Goal: Register for event/course

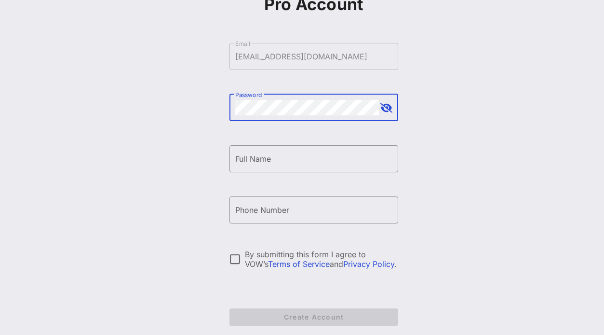
scroll to position [88, 0]
click at [239, 256] on div at bounding box center [235, 259] width 16 height 16
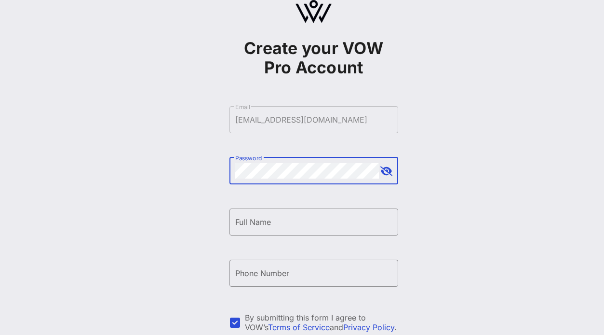
scroll to position [27, 0]
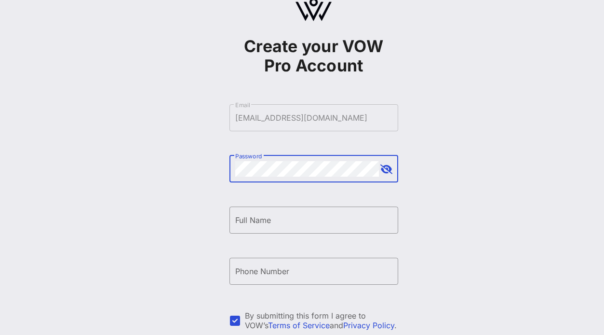
click at [385, 170] on button "append icon" at bounding box center [387, 169] width 12 height 10
click at [351, 115] on form "​ Email [EMAIL_ADDRESS][DOMAIN_NAME] ​ Password ​ Full Name ​ Phone Number By s…" at bounding box center [314, 246] width 169 height 302
click at [296, 179] on div "Password" at bounding box center [307, 168] width 144 height 27
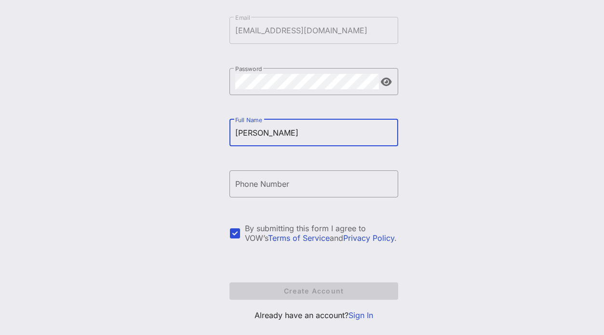
scroll to position [120, 0]
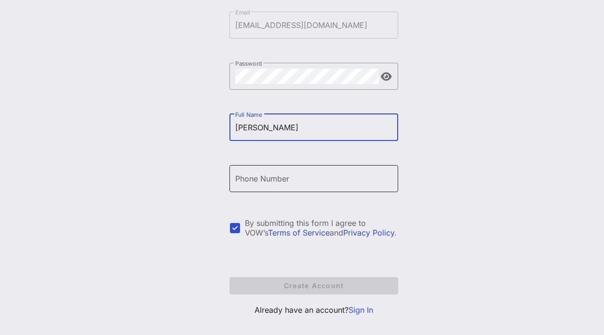
type input "[PERSON_NAME]"
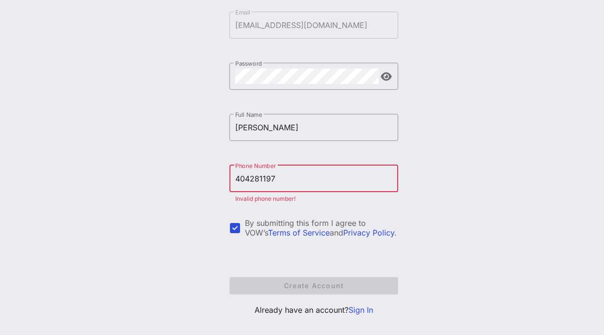
type input "[PHONE_NUMBER]"
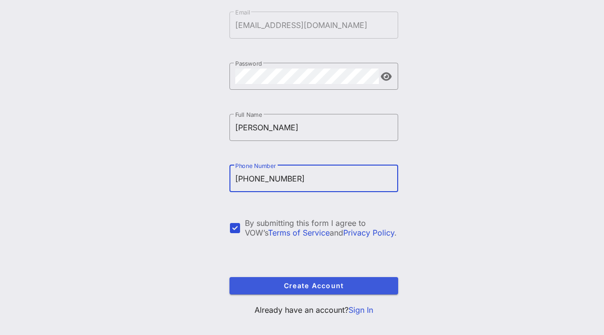
click at [363, 283] on span "Create Account" at bounding box center [313, 285] width 153 height 8
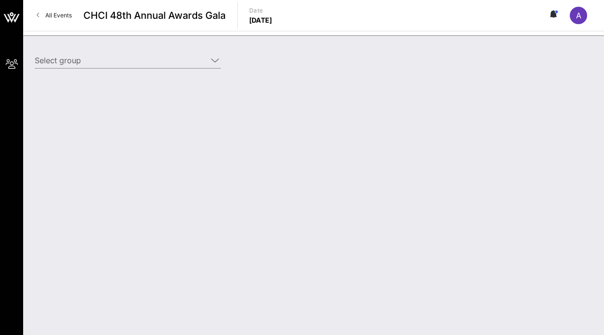
type input "Aventiv Technologies (Aventiv Technologies) [[PERSON_NAME], [EMAIL_ADDRESS][DOM…"
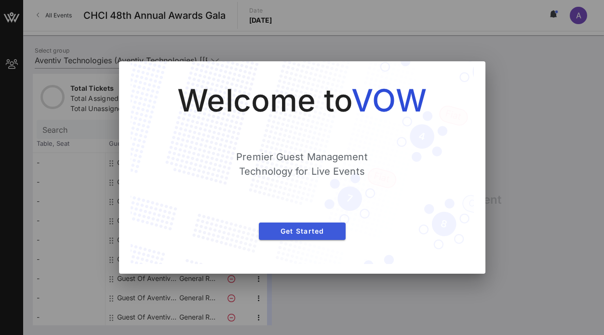
click at [302, 233] on span "Get Started" at bounding box center [302, 231] width 71 height 8
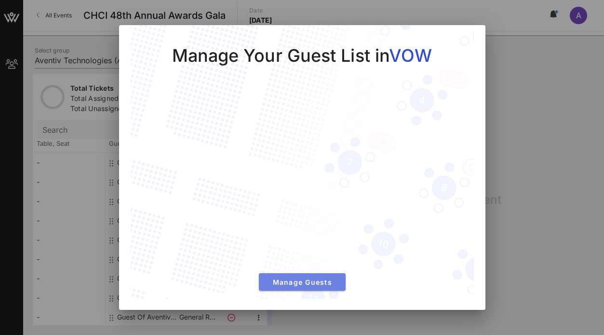
click at [306, 279] on span "Manage Guests" at bounding box center [302, 282] width 71 height 8
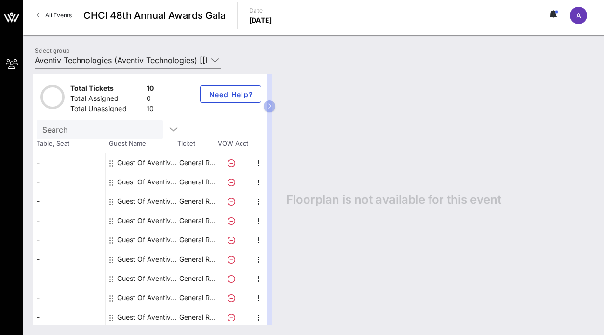
click at [122, 164] on div "Guest Of Aventiv Technologies" at bounding box center [147, 162] width 61 height 19
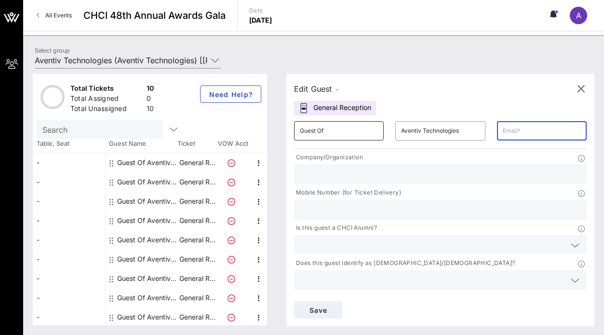
click at [377, 122] on div "Guest Of" at bounding box center [339, 130] width 78 height 19
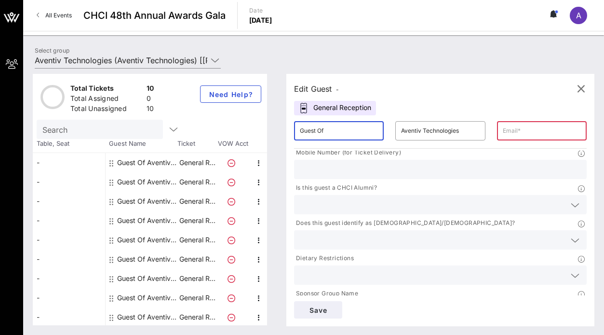
scroll to position [27, 0]
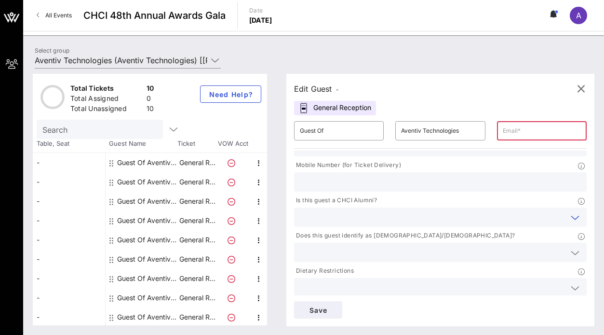
click at [429, 214] on input "text" at bounding box center [433, 217] width 266 height 13
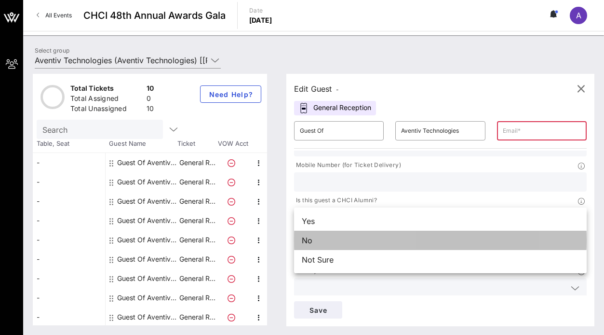
click at [419, 232] on div "No" at bounding box center [440, 240] width 293 height 19
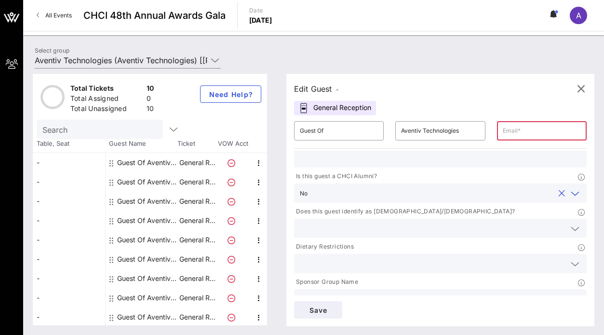
scroll to position [50, 0]
click at [408, 231] on input "text" at bounding box center [433, 229] width 266 height 13
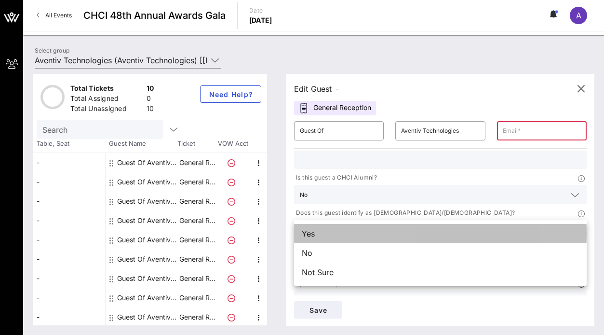
click at [408, 235] on div "Yes" at bounding box center [440, 233] width 293 height 19
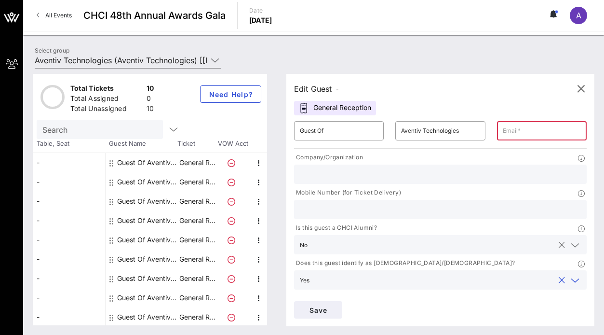
scroll to position [0, 0]
type input "4042811971"
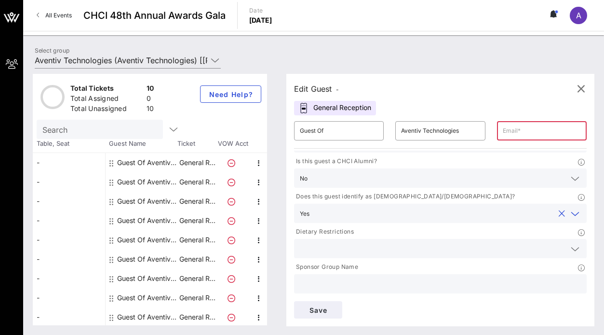
scroll to position [67, 0]
type input "Aventiv Technologies"
click at [397, 243] on input "text" at bounding box center [433, 248] width 266 height 13
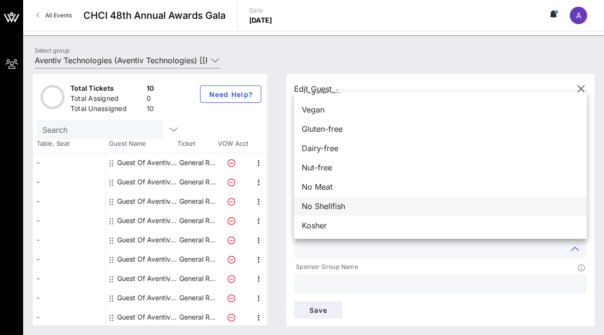
scroll to position [15, 0]
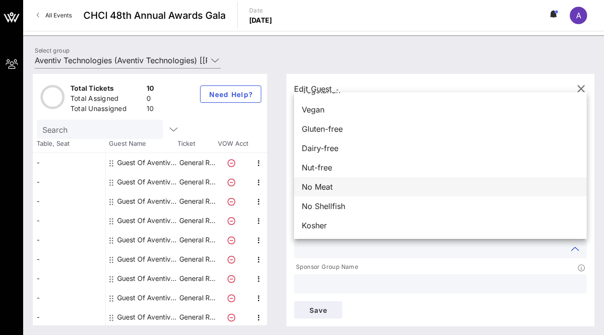
click at [378, 188] on div "No Meat" at bounding box center [440, 186] width 293 height 19
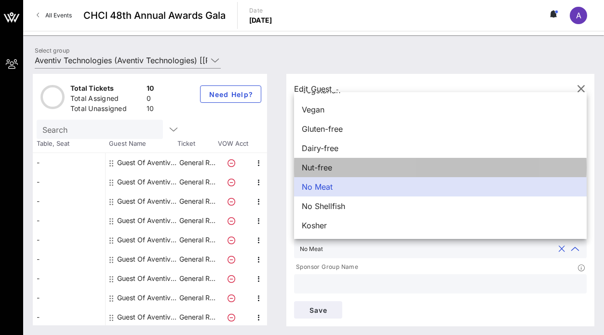
click at [387, 164] on div "Nut-free" at bounding box center [440, 167] width 293 height 19
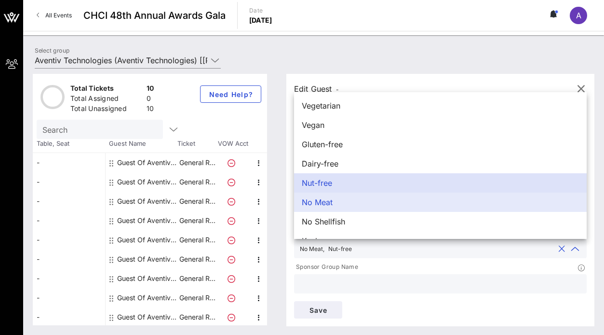
scroll to position [0, 0]
click at [410, 280] on input "text" at bounding box center [440, 283] width 281 height 13
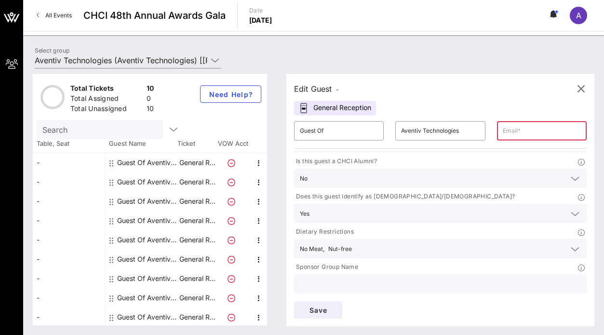
click at [410, 270] on div "Sponsor Group Name" at bounding box center [440, 268] width 293 height 12
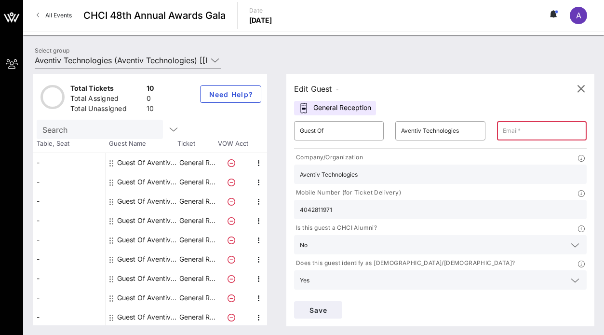
click at [542, 130] on input "text" at bounding box center [542, 130] width 78 height 15
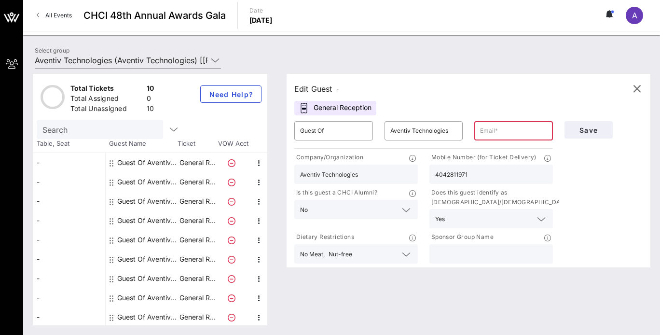
click at [604, 15] on icon at bounding box center [607, 14] width 2 height 6
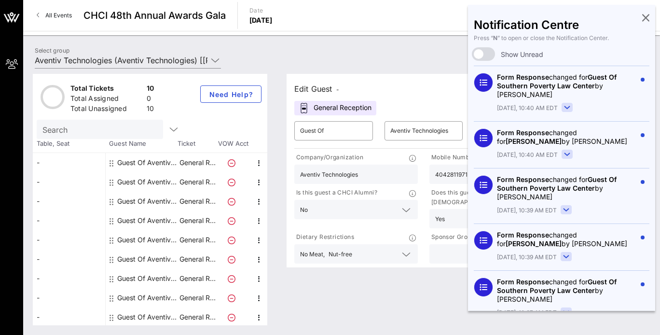
click at [604, 18] on icon at bounding box center [645, 17] width 7 height 2
